Goal: Information Seeking & Learning: Learn about a topic

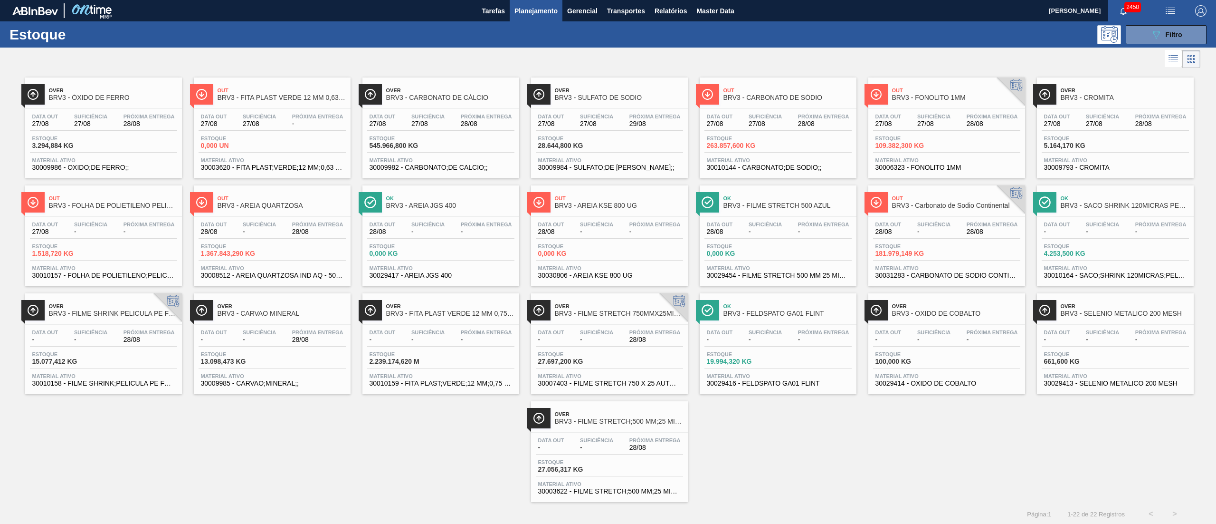
click at [622, 368] on div "Estoque 27.697,200 KG" at bounding box center [609, 359] width 147 height 17
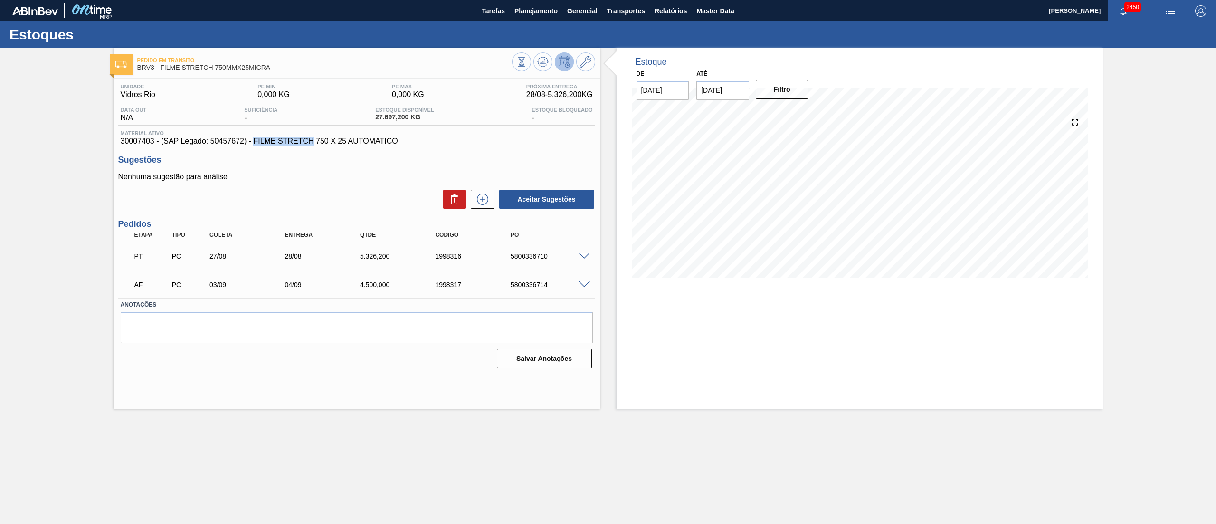
drag, startPoint x: 253, startPoint y: 143, endPoint x: 314, endPoint y: 142, distance: 60.8
click at [314, 142] on span "30007403 - (SAP Legado: 50457672) - FILME STRETCH 750 X 25 AUTOMATICO" at bounding box center [357, 141] width 472 height 9
copy span "FILME STRETCH"
click at [532, 3] on button "Planejamento" at bounding box center [536, 10] width 53 height 21
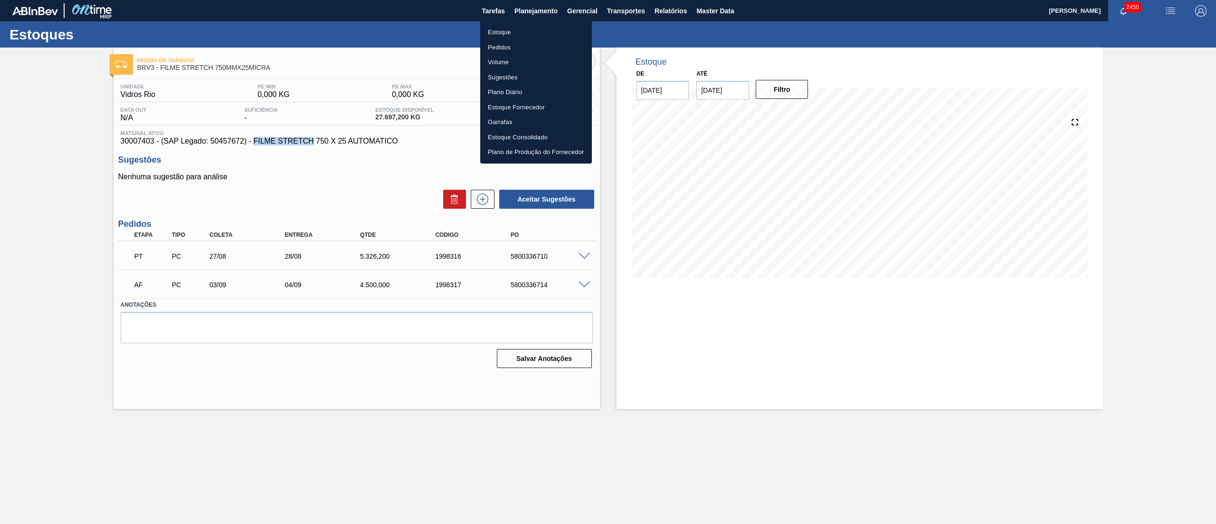
click at [493, 32] on li "Estoque" at bounding box center [536, 32] width 112 height 15
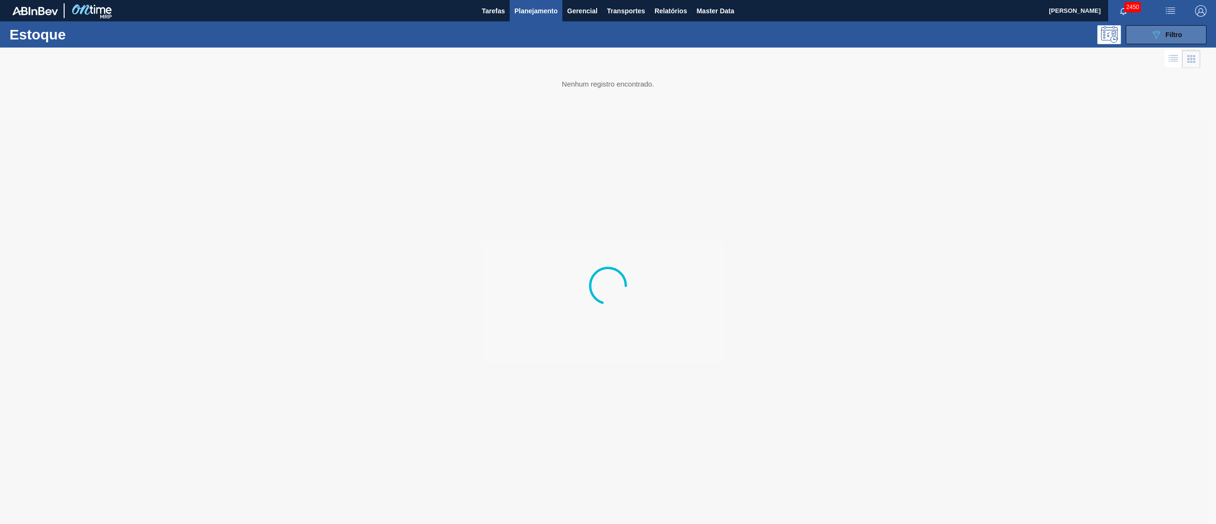
click at [1169, 33] on span "Filtro" at bounding box center [1174, 35] width 17 height 8
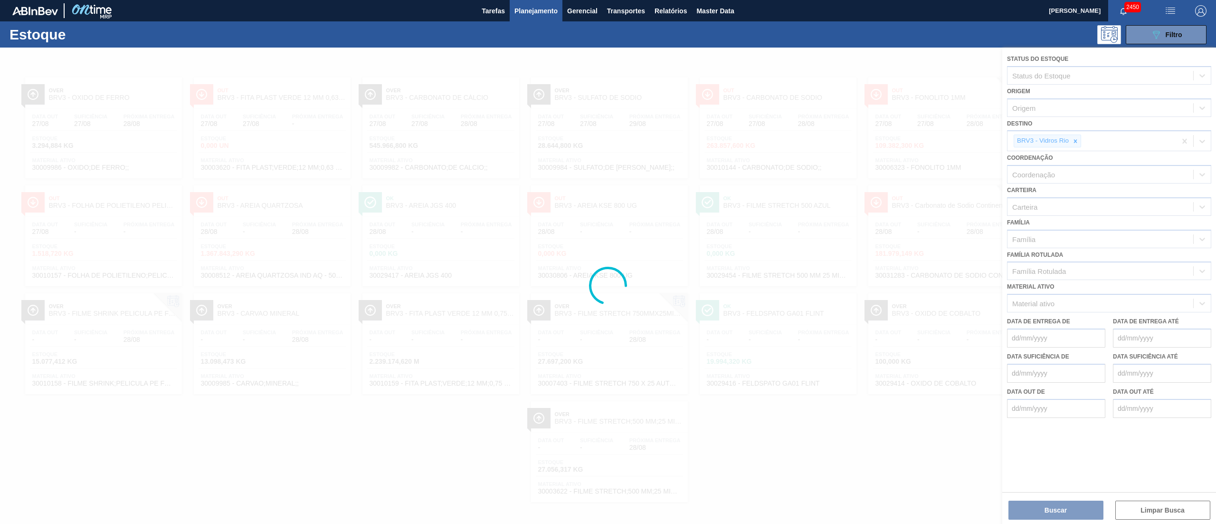
click at [1077, 141] on div at bounding box center [608, 286] width 1216 height 476
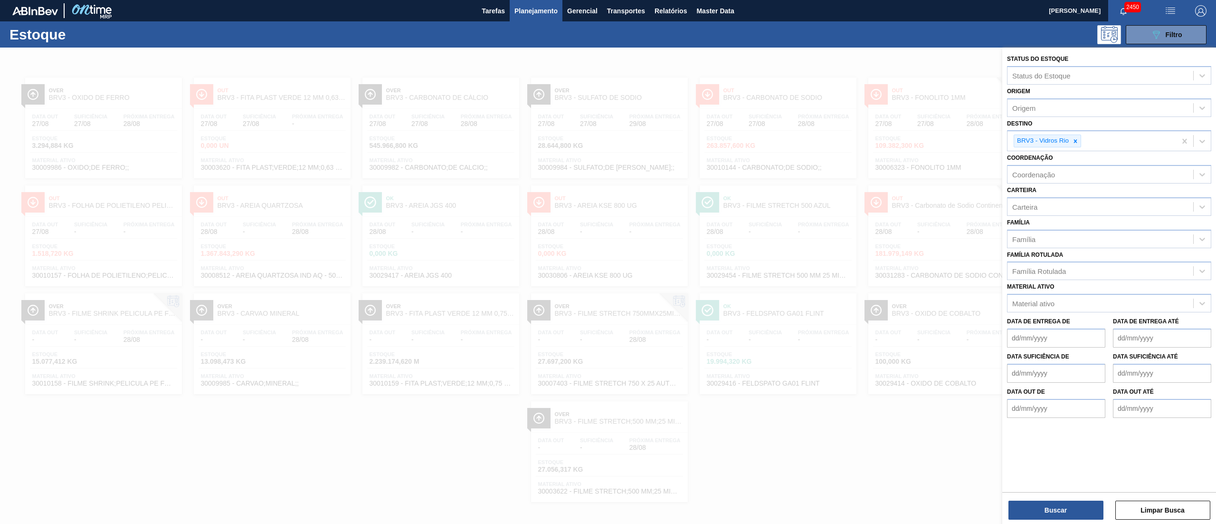
click at [1077, 141] on icon at bounding box center [1075, 141] width 7 height 7
click at [1074, 140] on icon at bounding box center [1075, 141] width 7 height 7
type input "latas"
click at [1034, 167] on div "BRV4 - Latas Minas" at bounding box center [1109, 163] width 204 height 18
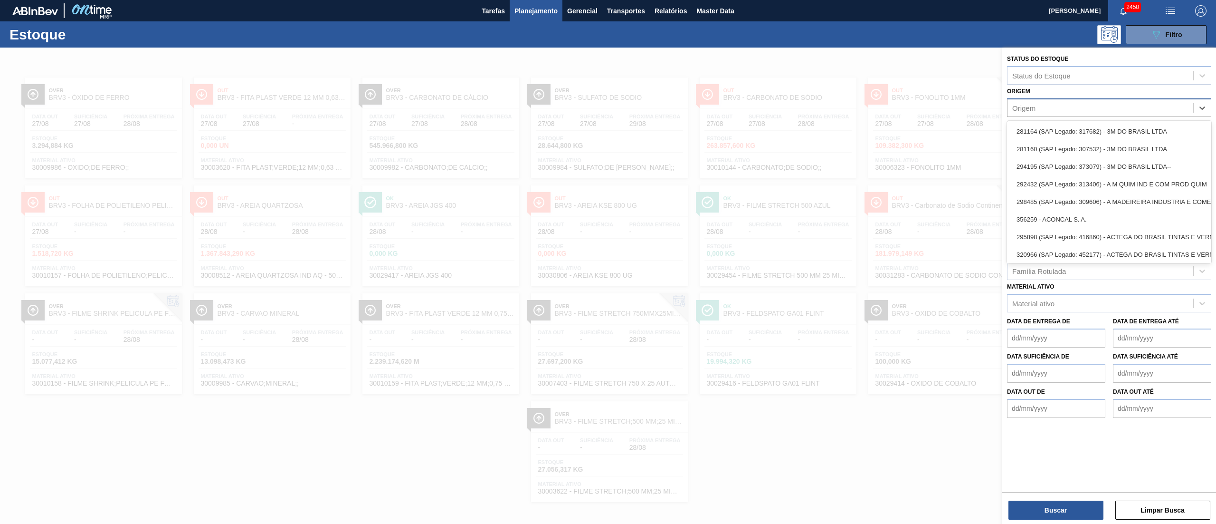
click at [1039, 114] on div "Origem" at bounding box center [1101, 108] width 186 height 14
type input "valfilm"
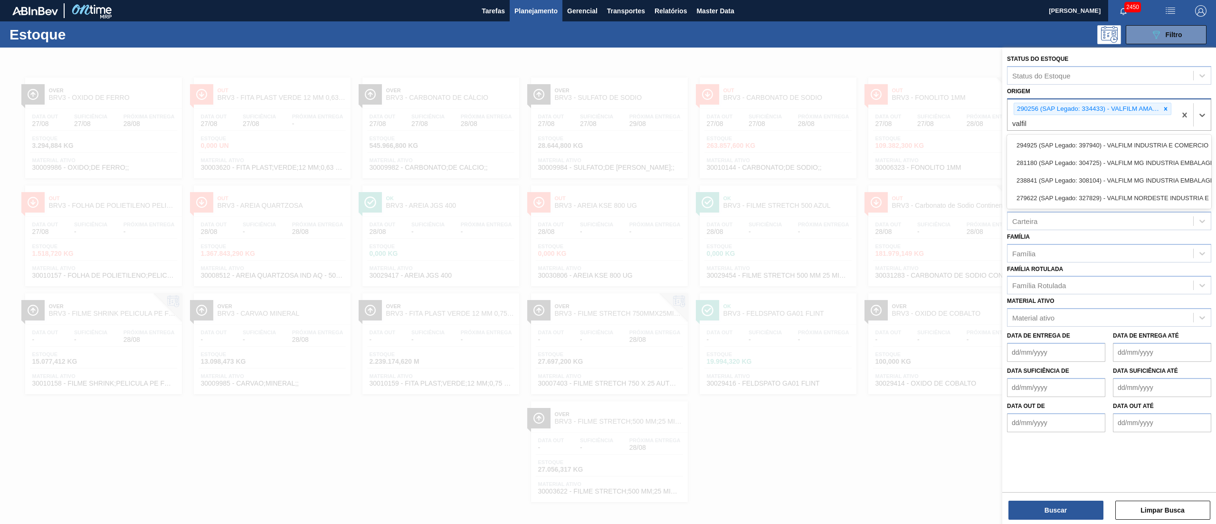
type input "valfilm"
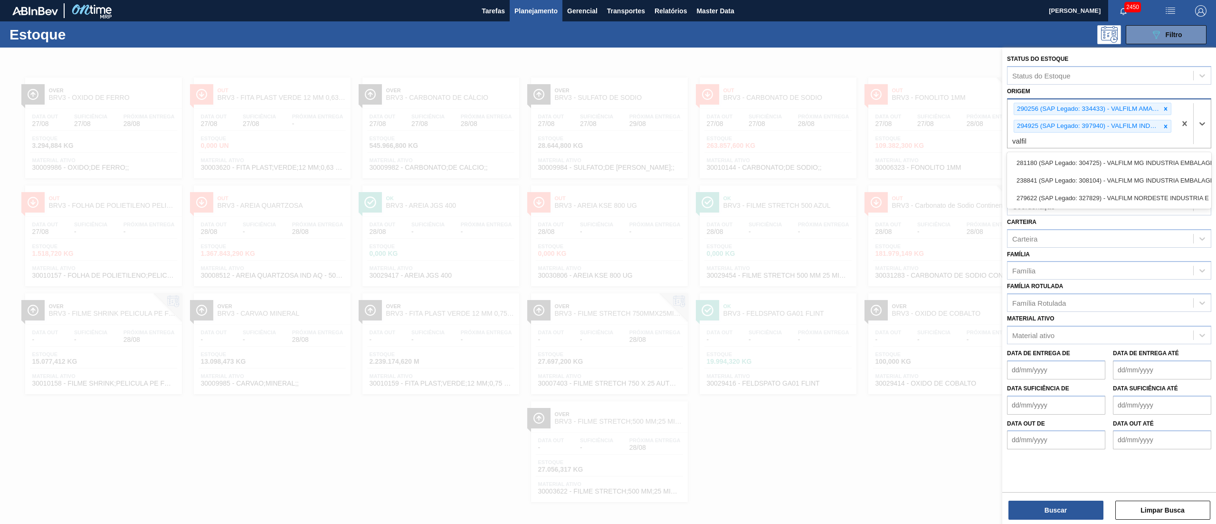
type input "valfilm"
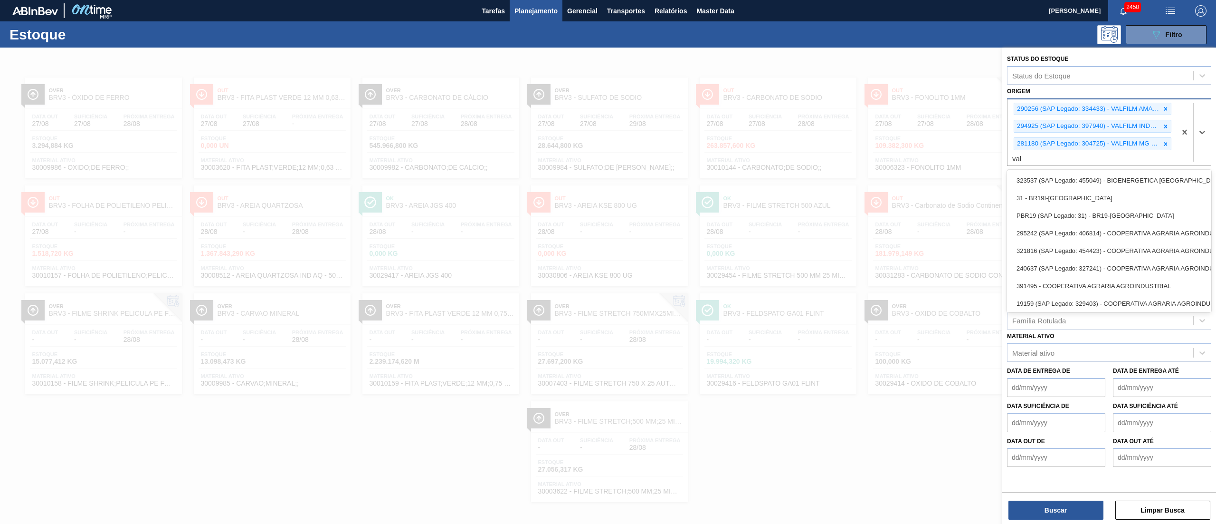
type input "valf"
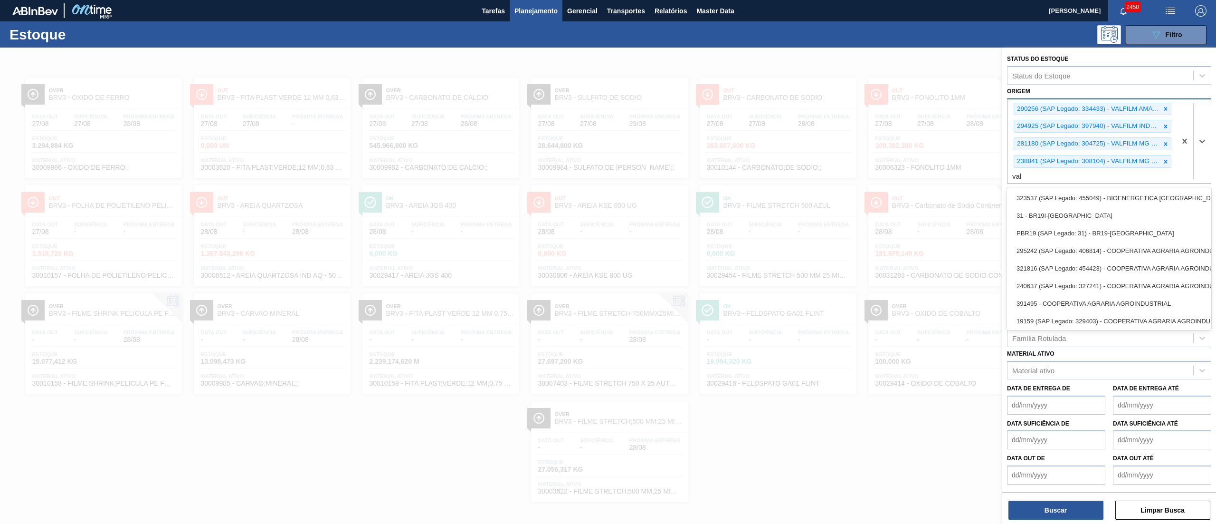
type input "valf"
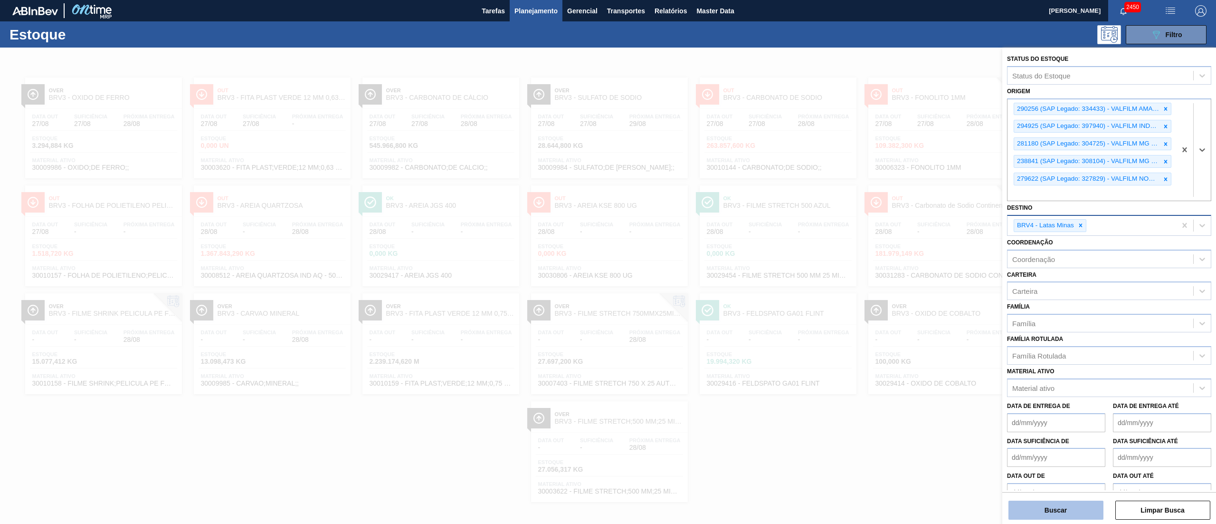
click at [1043, 511] on button "Buscar" at bounding box center [1056, 509] width 95 height 19
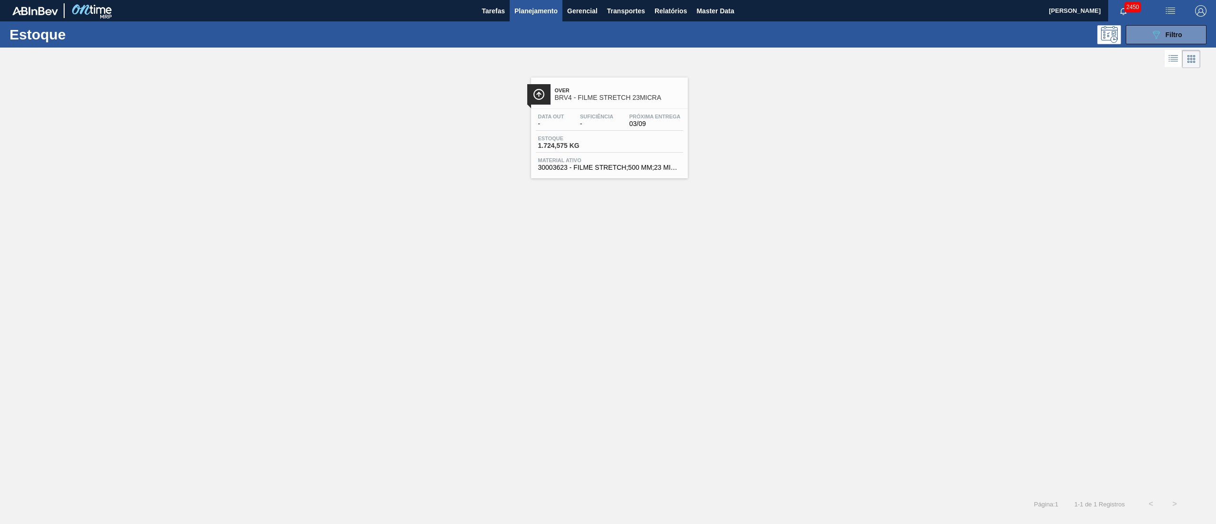
click at [580, 130] on div "Data out - Suficiência - Próxima Entrega 03/09" at bounding box center [609, 122] width 147 height 17
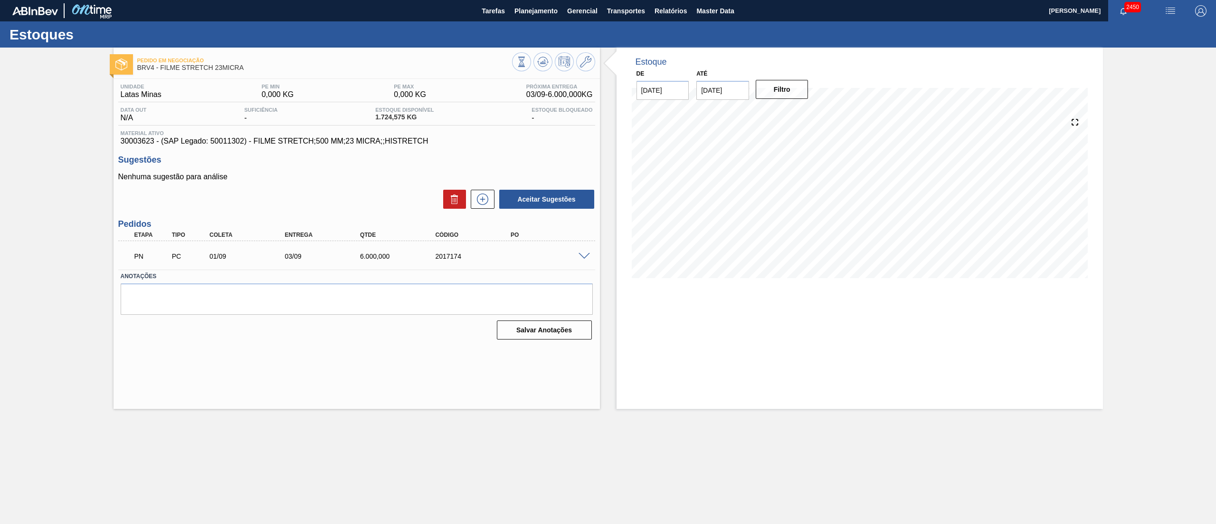
click at [226, 143] on span "30003623 - (SAP Legado: 50011302) - FILME STRETCH;500 MM;23 MICRA;;HISTRETCH" at bounding box center [357, 141] width 472 height 9
copy span "50011302"
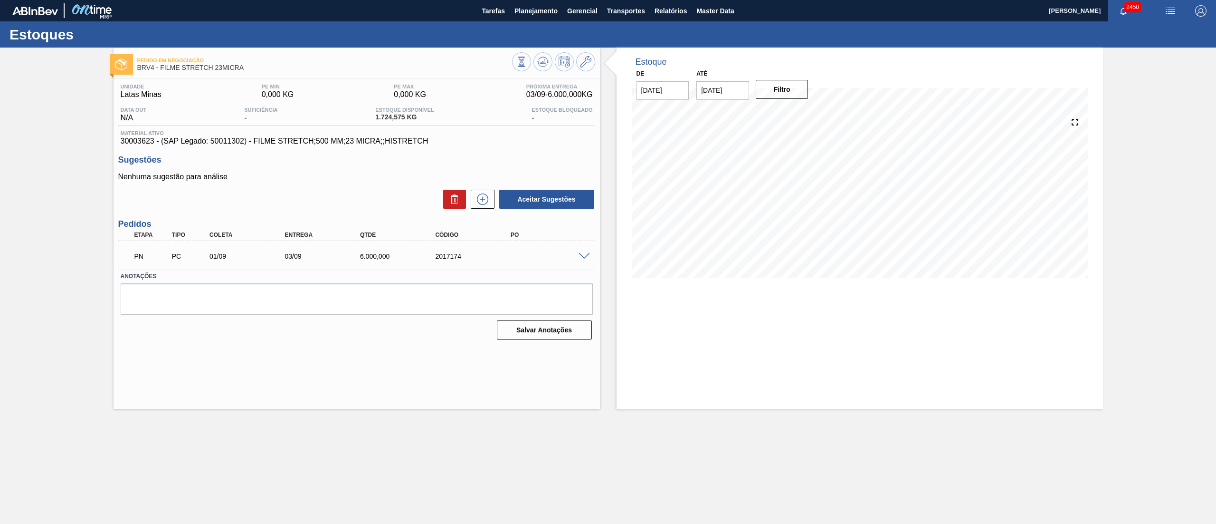
click at [134, 144] on span "30003623 - (SAP Legado: 50011302) - FILME STRETCH;500 MM;23 MICRA;;HISTRETCH" at bounding box center [357, 141] width 472 height 9
copy span "30003623"
click at [721, 9] on span "Master Data" at bounding box center [716, 10] width 38 height 11
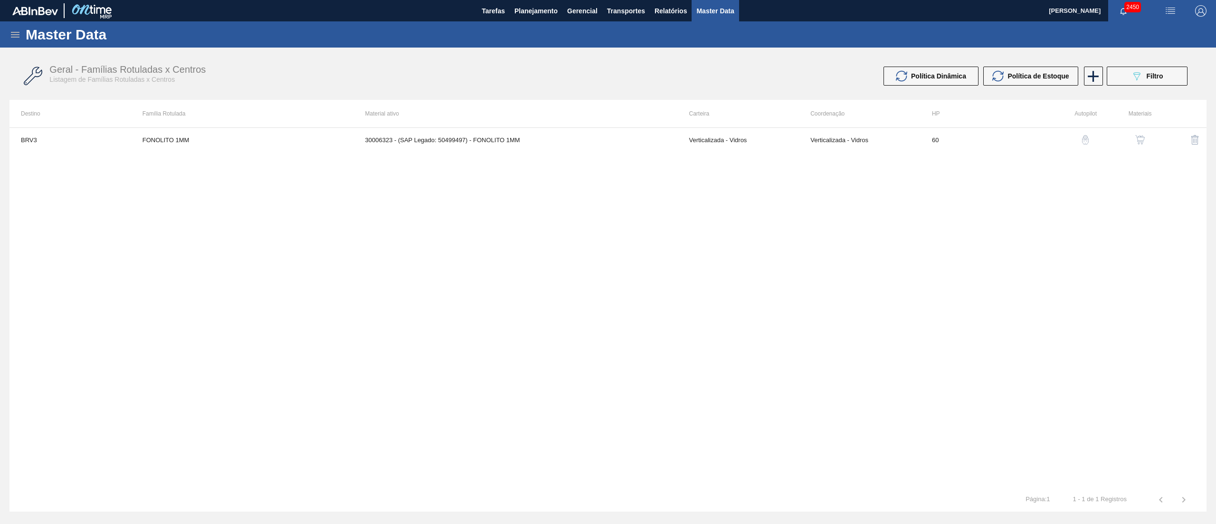
click at [10, 30] on icon at bounding box center [15, 34] width 11 height 11
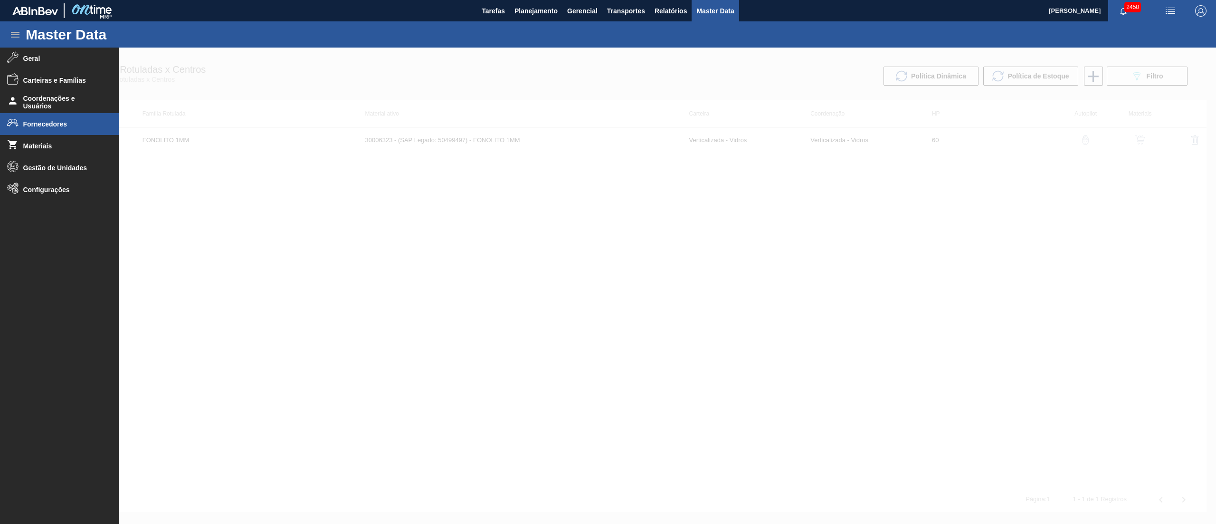
click at [50, 123] on span "Fornecedores" at bounding box center [62, 124] width 78 height 8
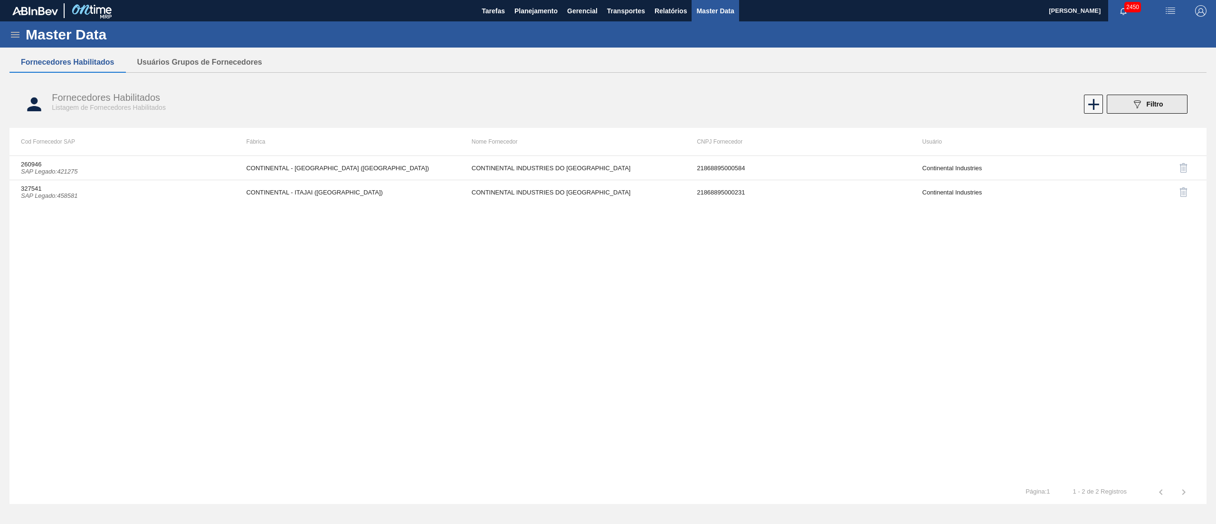
click at [1166, 104] on button "089F7B8B-B2A5-4AFE-B5C0-19BA573D28AC Filtro" at bounding box center [1147, 104] width 81 height 19
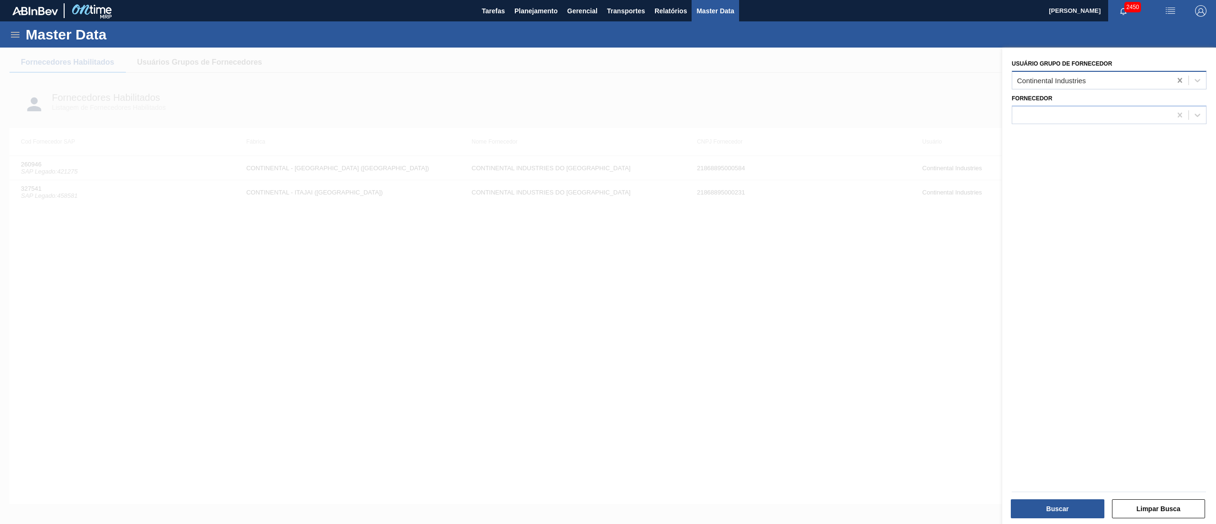
click at [1176, 79] on icon at bounding box center [1181, 81] width 10 height 10
type Fornecedor "valfi"
click at [1145, 104] on div "Valfilm" at bounding box center [1109, 104] width 195 height 18
click at [1049, 515] on button "Buscar" at bounding box center [1058, 508] width 94 height 19
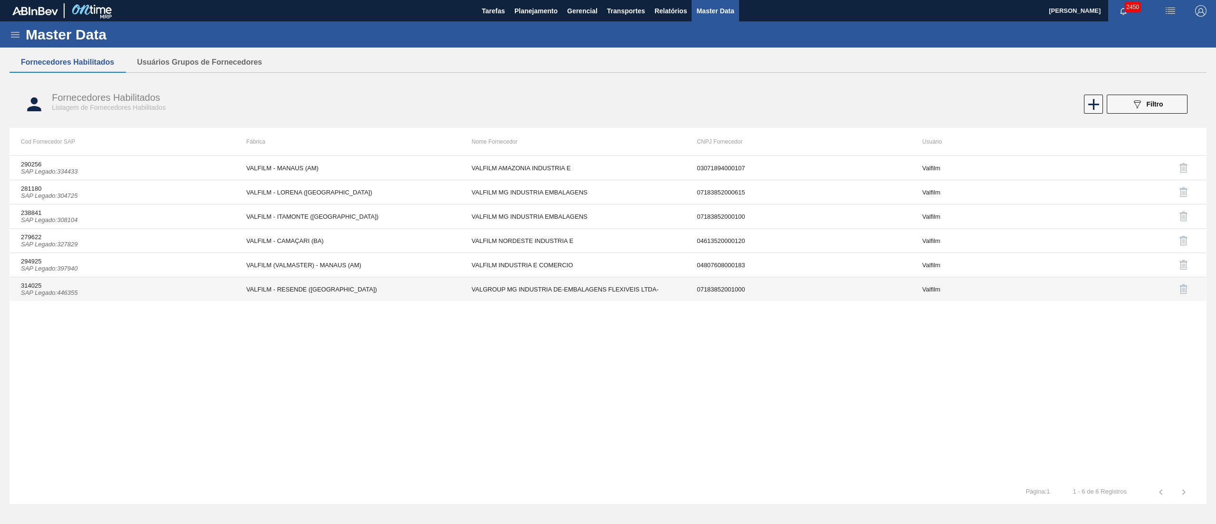
click at [297, 279] on td "VALFILM - RESENDE ([GEOGRAPHIC_DATA])" at bounding box center [347, 289] width 225 height 24
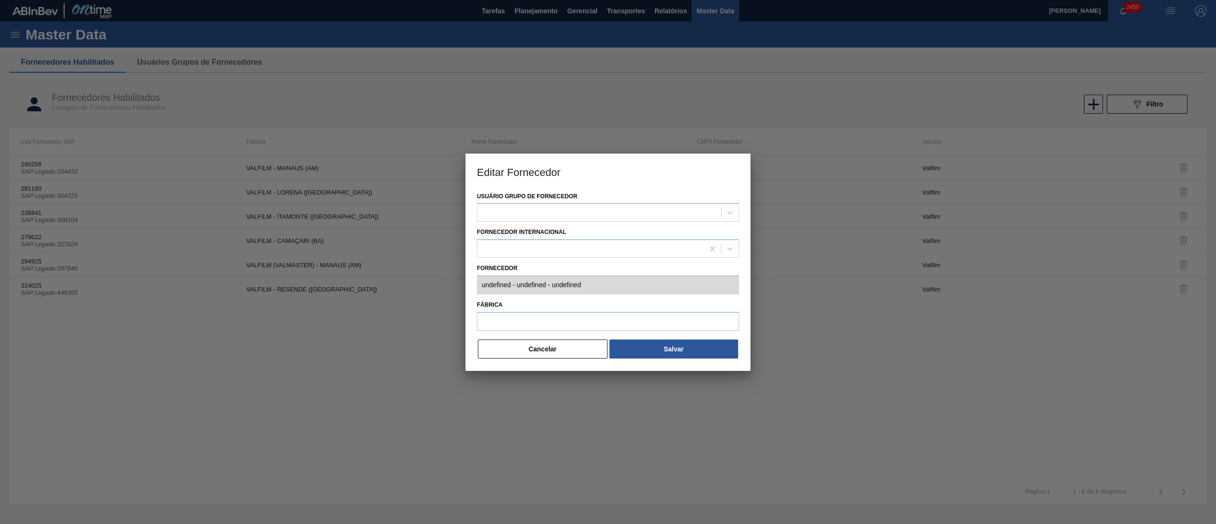
type input "314025 (SAP Legado: 446355) - VALGROUP MG INDUSTRIA DE-EMBALAGENS FLEXIVEIS LTD…"
type input "VALFILM - RESENDE ([GEOGRAPHIC_DATA])"
click at [521, 316] on input "VALFILM - RESENDE ([GEOGRAPHIC_DATA])" at bounding box center [608, 321] width 262 height 19
click at [446, 288] on div "Editar Fornecedor Usuário Grupo de Fornecedor Valfilm Fornecedor Internacional …" at bounding box center [608, 262] width 1216 height 524
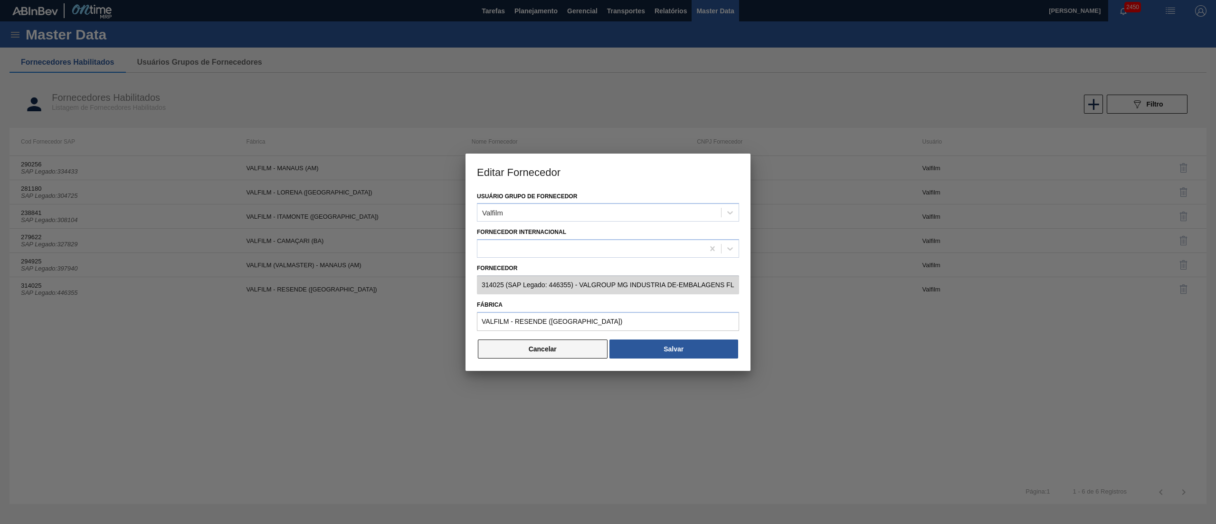
click at [552, 350] on button "Cancelar" at bounding box center [543, 348] width 130 height 19
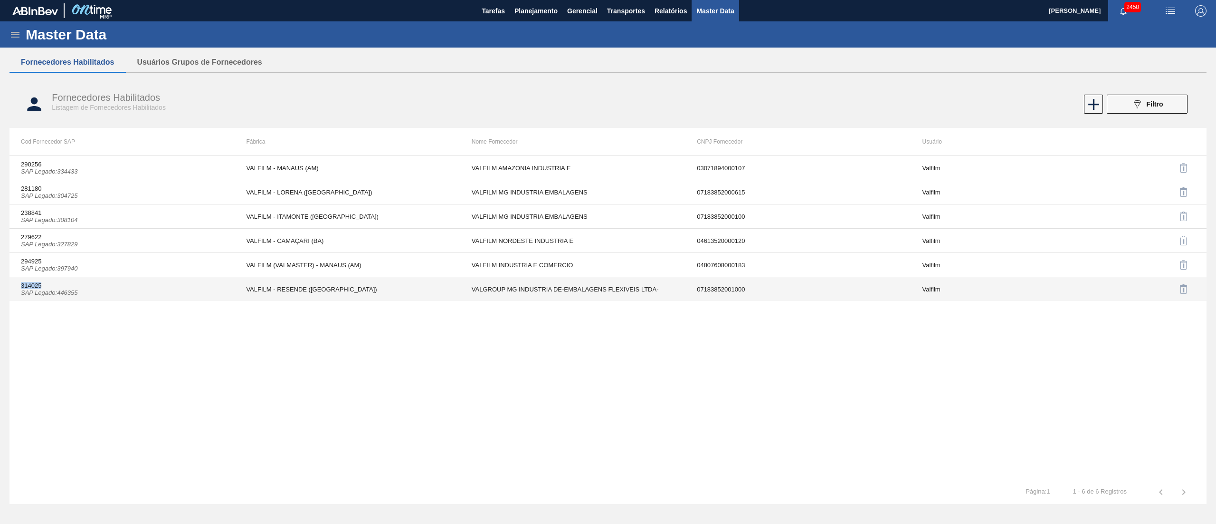
drag, startPoint x: 14, startPoint y: 287, endPoint x: 57, endPoint y: 283, distance: 43.9
click at [57, 283] on td "314025 SAP Legado : 446355" at bounding box center [122, 289] width 225 height 24
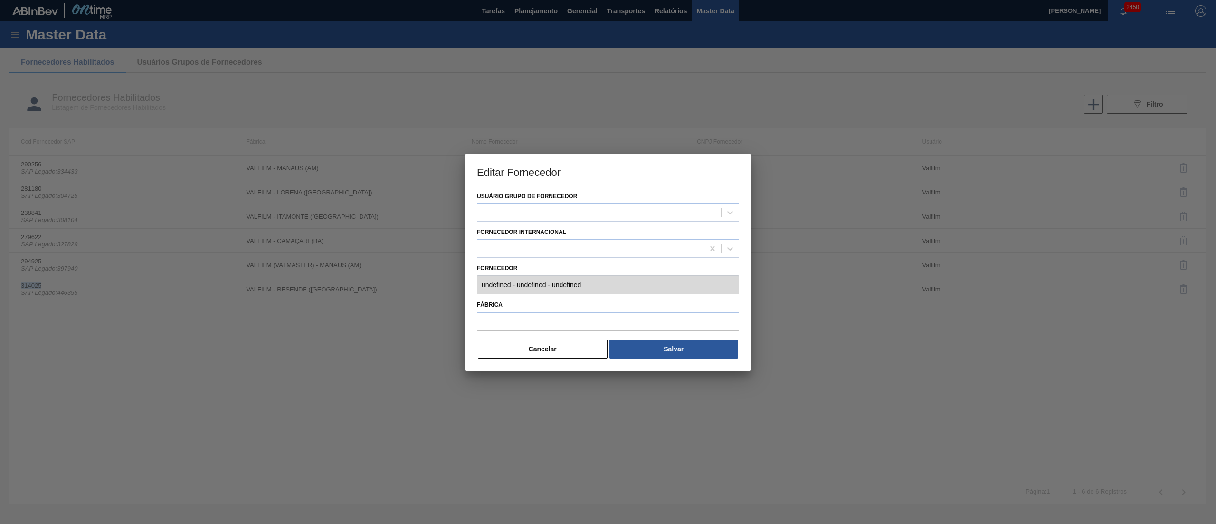
copy td "314025"
click at [548, 353] on button "Cancelar" at bounding box center [543, 348] width 130 height 19
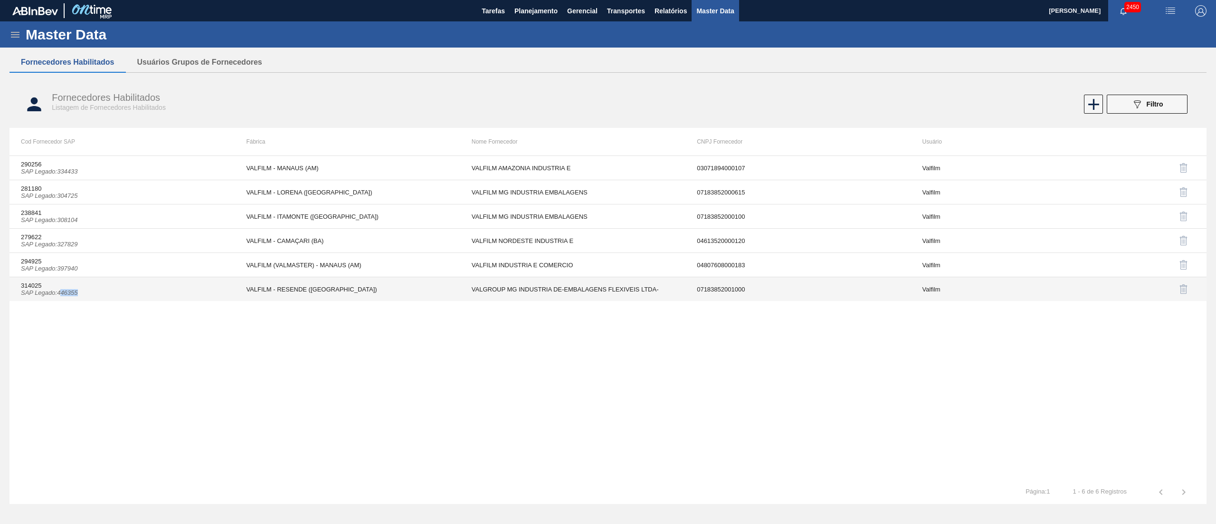
copy icon "46355"
copy icon "446355"
drag, startPoint x: 92, startPoint y: 297, endPoint x: 60, endPoint y: 296, distance: 31.8
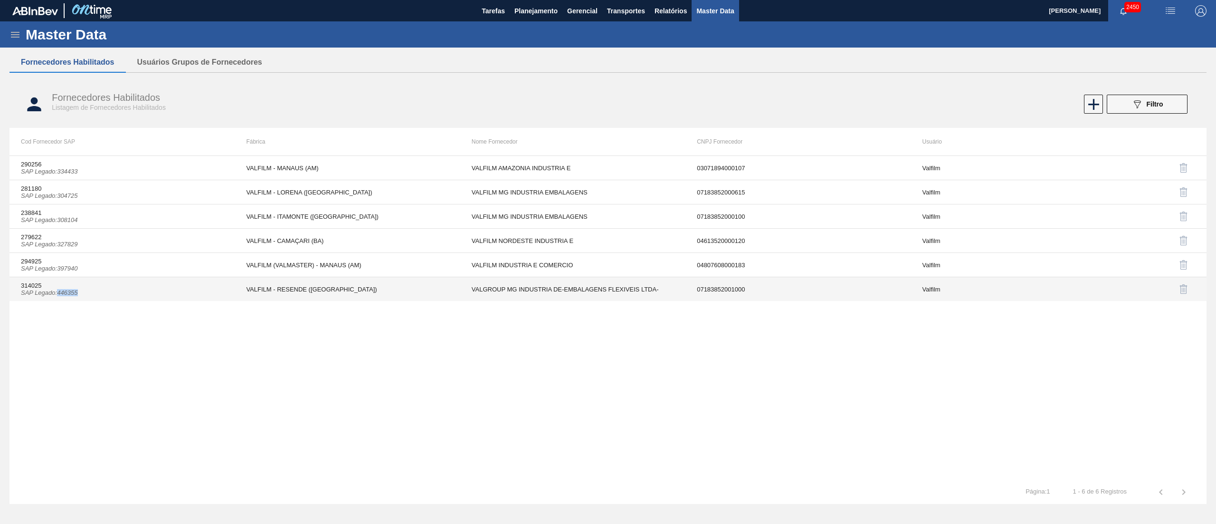
click at [60, 296] on td "314025 SAP Legado : 446355" at bounding box center [122, 289] width 225 height 24
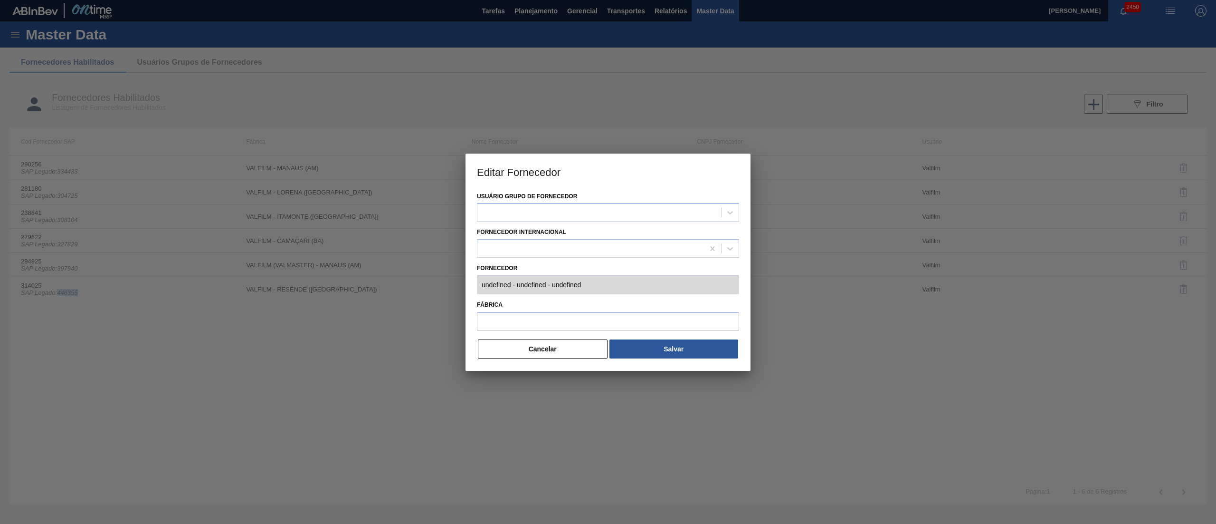
type input "314025 (SAP Legado: 446355) - VALGROUP MG INDUSTRIA DE-EMBALAGENS FLEXIVEIS LTD…"
type input "VALFILM - RESENDE ([GEOGRAPHIC_DATA])"
click at [493, 351] on button "Cancelar" at bounding box center [543, 348] width 130 height 19
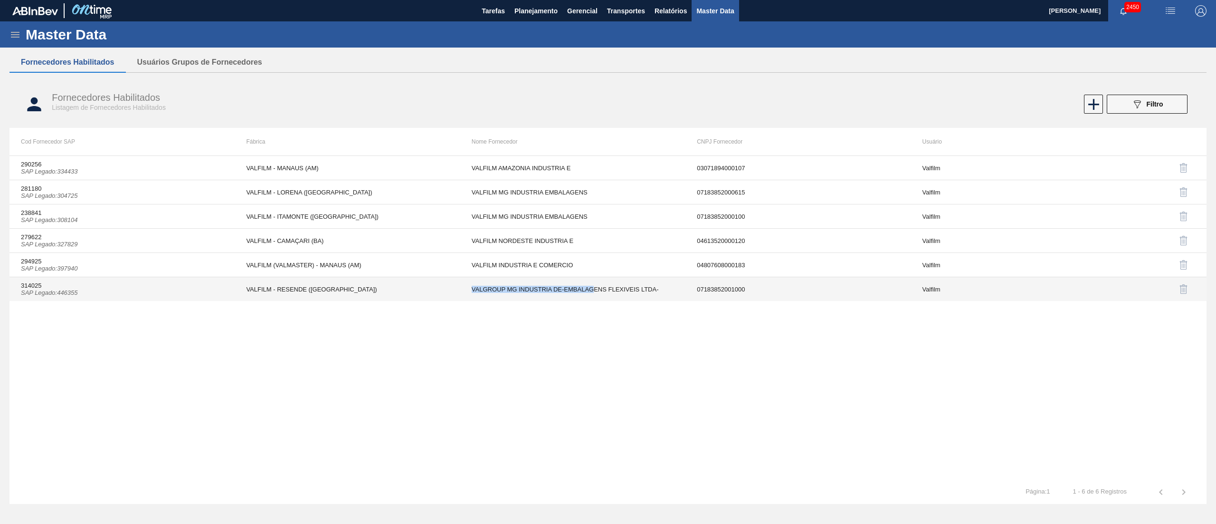
drag, startPoint x: 460, startPoint y: 294, endPoint x: 592, endPoint y: 293, distance: 132.1
click at [592, 293] on td "VALGROUP MG INDUSTRIA DE-EMBALAGENS FLEXIVEIS LTDA-" at bounding box center [572, 289] width 225 height 24
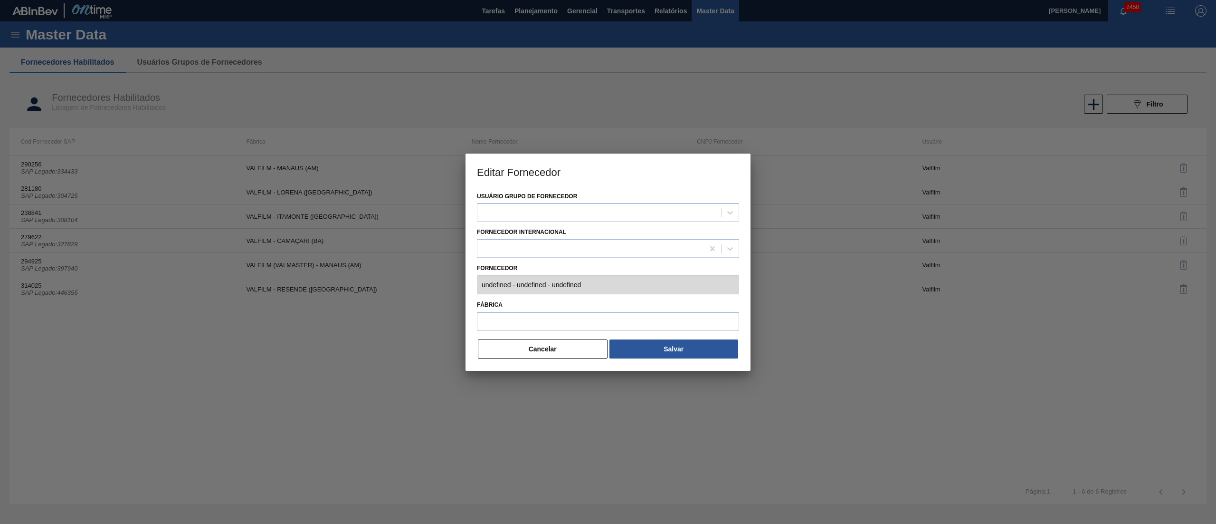
type input "314025 (SAP Legado: 446355) - VALGROUP MG INDUSTRIA DE-EMBALAGENS FLEXIVEIS LTD…"
type input "VALFILM - RESENDE ([GEOGRAPHIC_DATA])"
click at [526, 347] on button "Cancelar" at bounding box center [543, 348] width 130 height 19
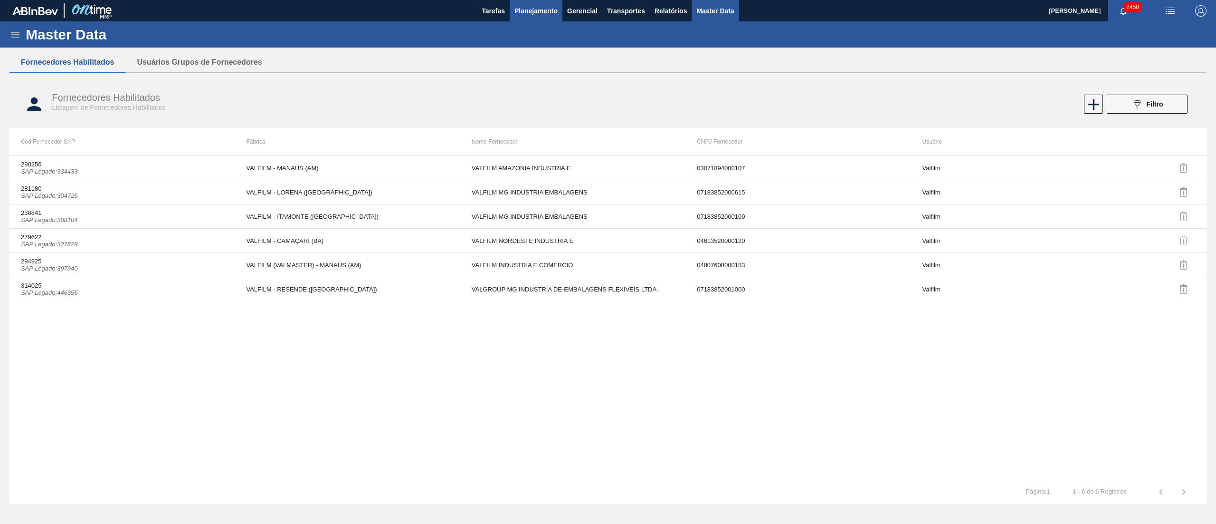
click at [510, 9] on button "Planejamento" at bounding box center [536, 10] width 53 height 21
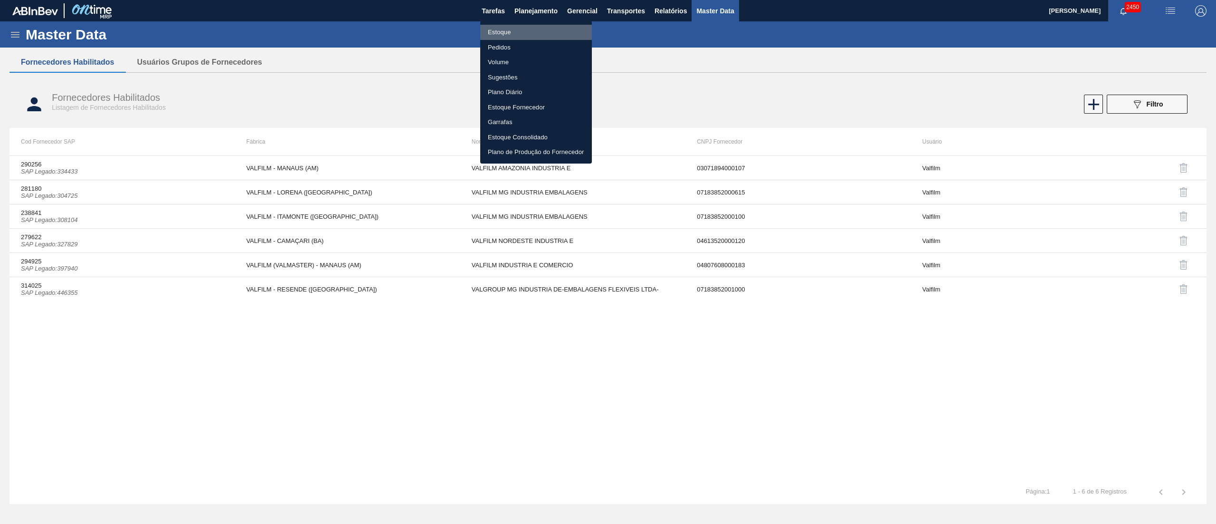
click at [507, 32] on li "Estoque" at bounding box center [536, 32] width 112 height 15
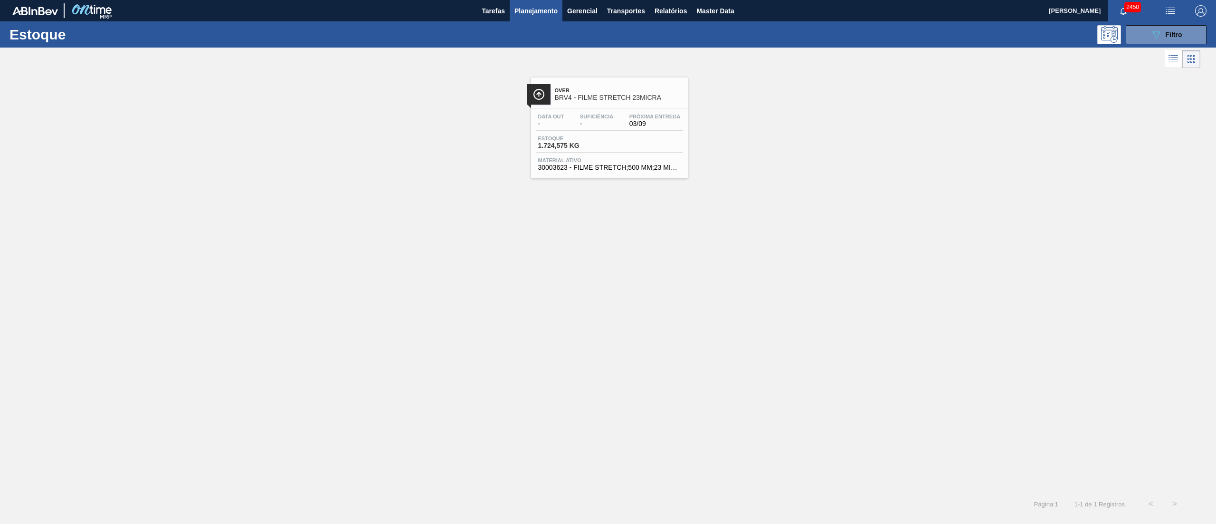
click at [569, 121] on div "Data out - Suficiência - Próxima Entrega 03/09" at bounding box center [609, 122] width 147 height 17
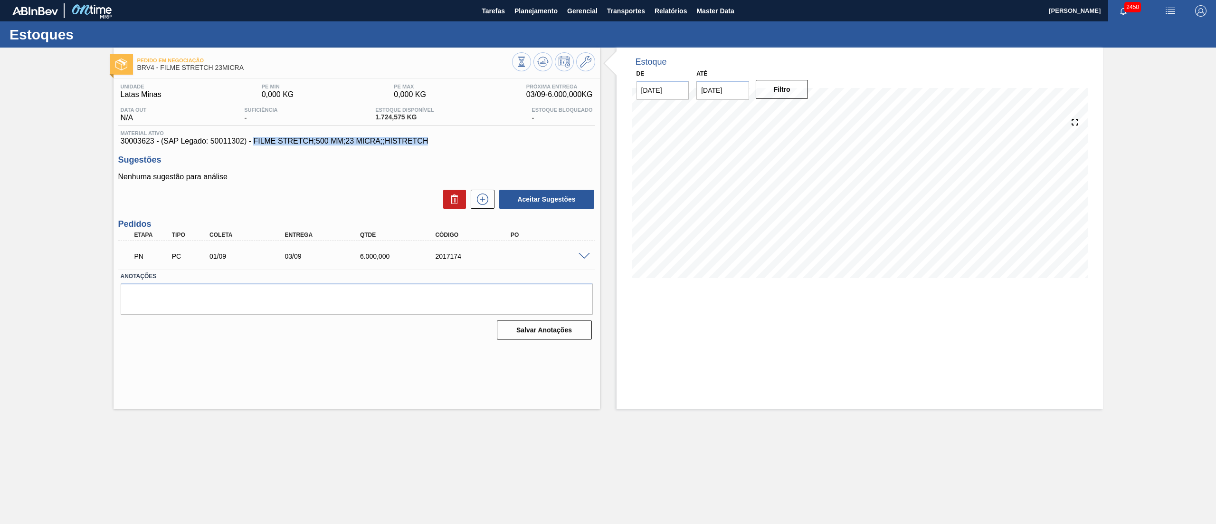
drag, startPoint x: 252, startPoint y: 143, endPoint x: 434, endPoint y: 146, distance: 182.0
click at [434, 145] on span "30003623 - (SAP Legado: 50011302) - FILME STRETCH;500 MM;23 MICRA;;HISTRETCH" at bounding box center [357, 141] width 472 height 9
